Goal: Check status: Check status

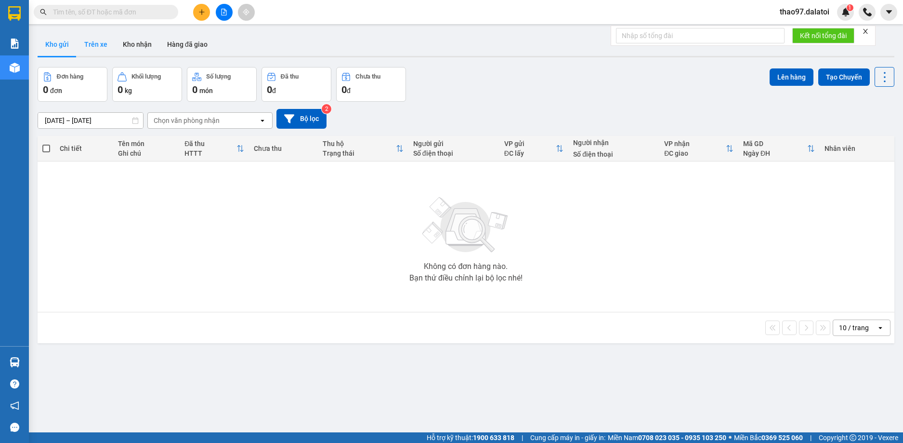
click at [106, 44] on button "Trên xe" at bounding box center [96, 44] width 39 height 23
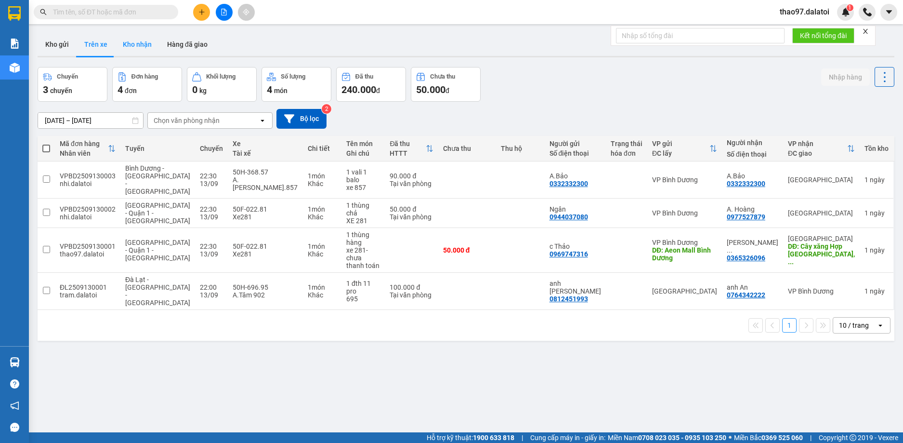
click at [142, 43] on button "Kho nhận" at bounding box center [137, 44] width 44 height 23
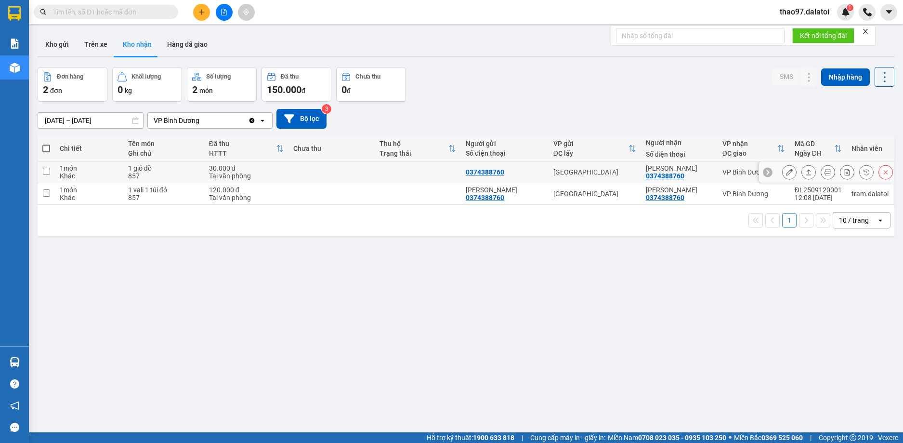
click at [44, 172] on input "checkbox" at bounding box center [46, 171] width 7 height 7
checkbox input "true"
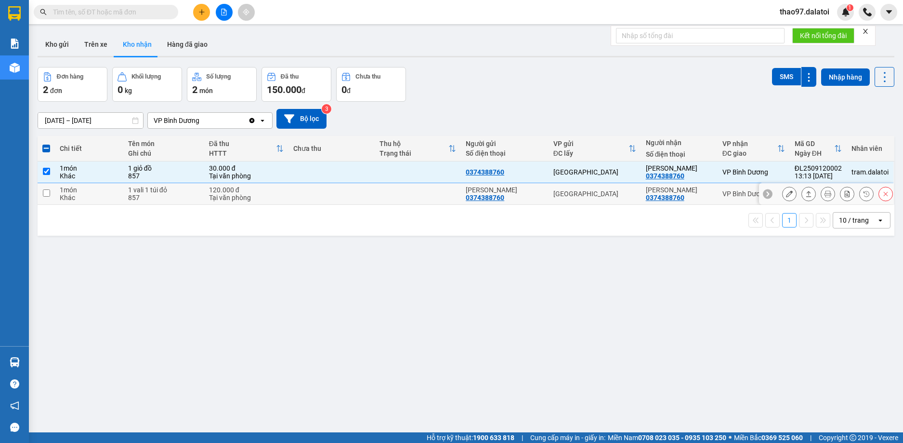
click at [47, 193] on input "checkbox" at bounding box center [46, 192] width 7 height 7
checkbox input "true"
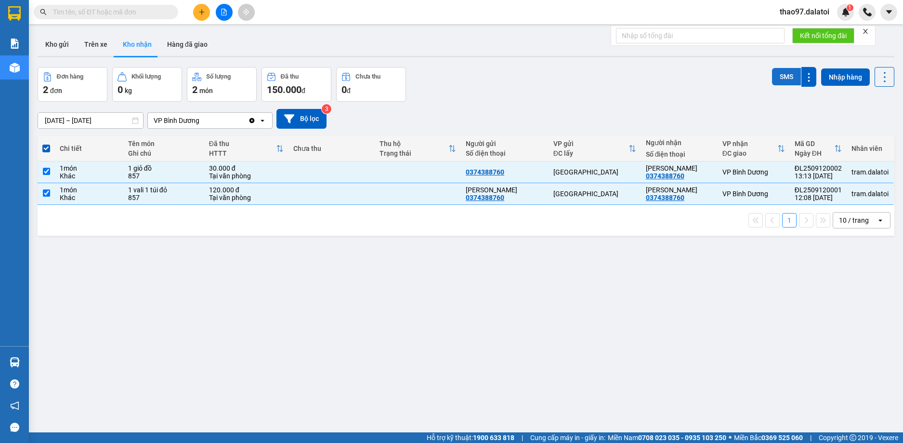
click at [779, 75] on button "SMS" at bounding box center [786, 76] width 29 height 17
click at [654, 263] on div "ver 1.8.143 Kho gửi Trên xe Kho nhận Hàng đã giao Đơn hàng 2 đơn Khối lượng 0 k…" at bounding box center [466, 250] width 865 height 443
